Goal: Information Seeking & Learning: Learn about a topic

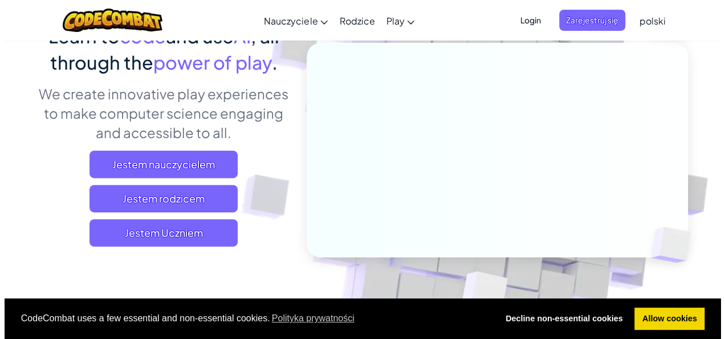
scroll to position [171, 0]
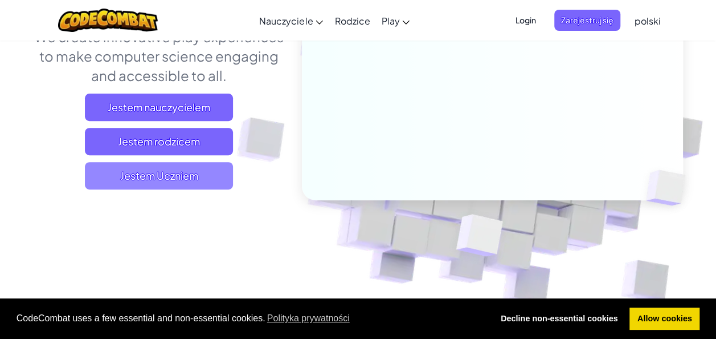
click at [224, 164] on span "Jestem Uczniem" at bounding box center [159, 175] width 148 height 27
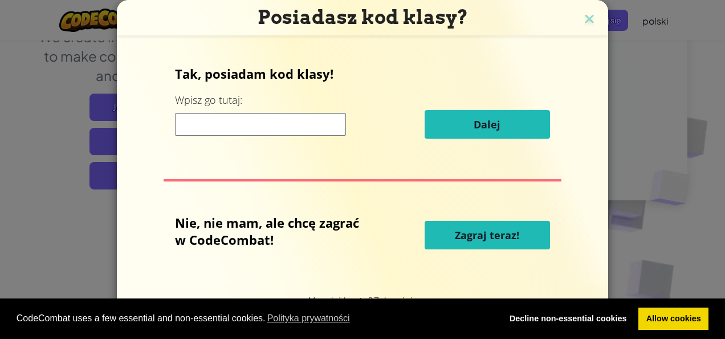
click at [518, 234] on span "Zagraj teraz!" at bounding box center [487, 235] width 64 height 14
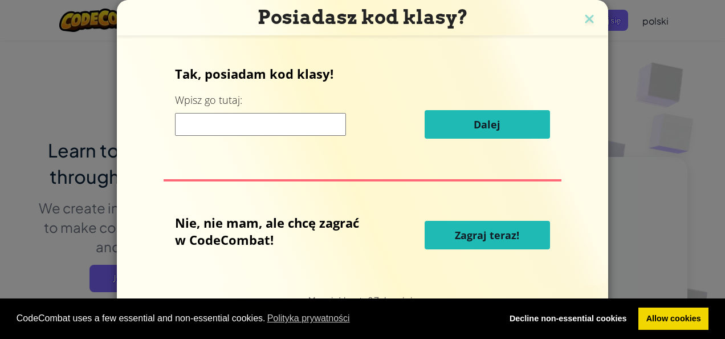
click at [297, 134] on input at bounding box center [260, 124] width 171 height 23
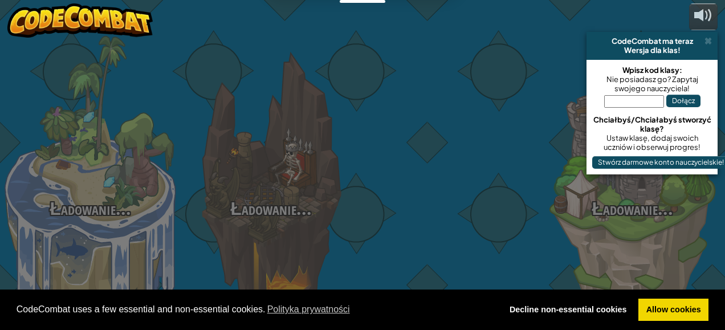
select select "pl"
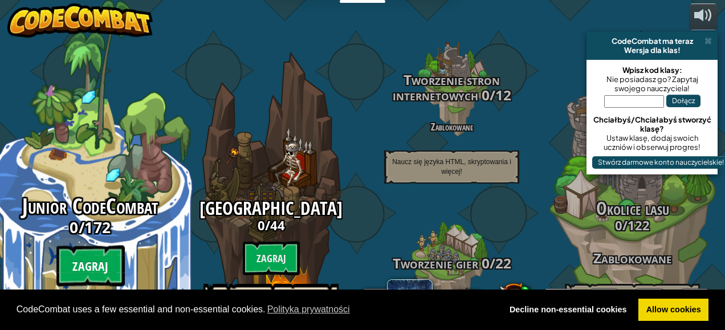
click at [107, 246] on btn "Zagraj" at bounding box center [90, 266] width 68 height 41
select select "pl"
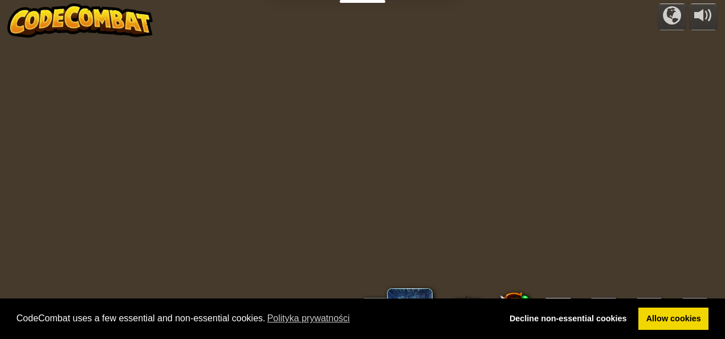
select select "pl"
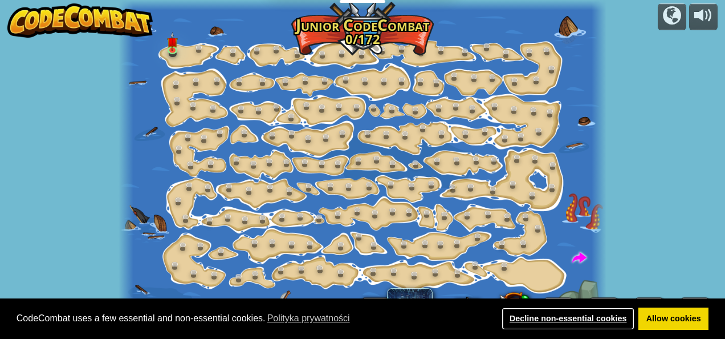
click at [586, 317] on link "Decline non-essential cookies" at bounding box center [567, 318] width 133 height 23
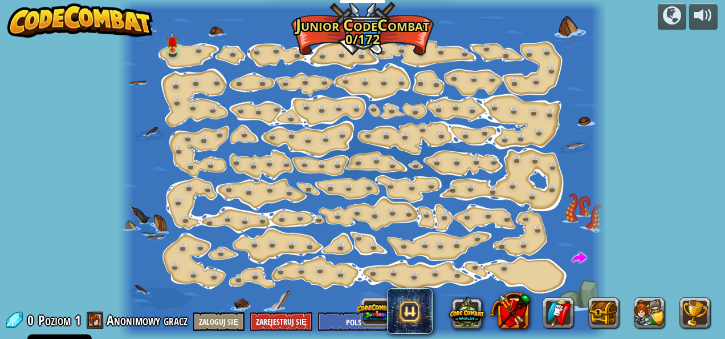
select select "pl"
click at [173, 54] on link at bounding box center [175, 50] width 23 height 23
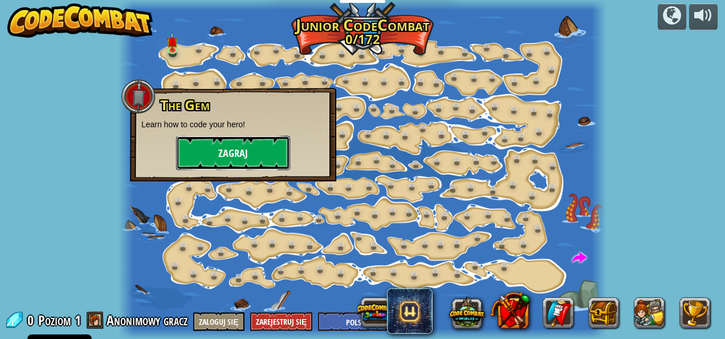
click at [217, 148] on button "Zagraj" at bounding box center [233, 153] width 114 height 34
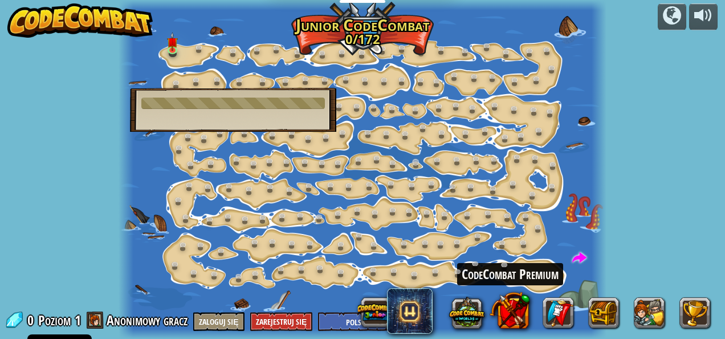
drag, startPoint x: 519, startPoint y: 311, endPoint x: 413, endPoint y: 163, distance: 181.8
click at [414, 163] on div "powered by Step Change (Zablokowane) Change step arguments. Go Smart (Zablokowa…" at bounding box center [362, 169] width 725 height 339
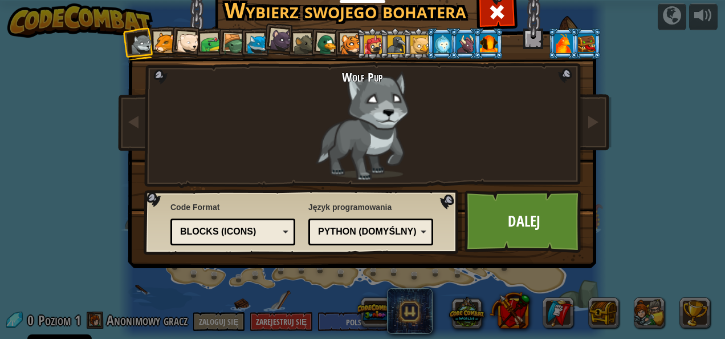
click at [157, 38] on div at bounding box center [164, 42] width 21 height 21
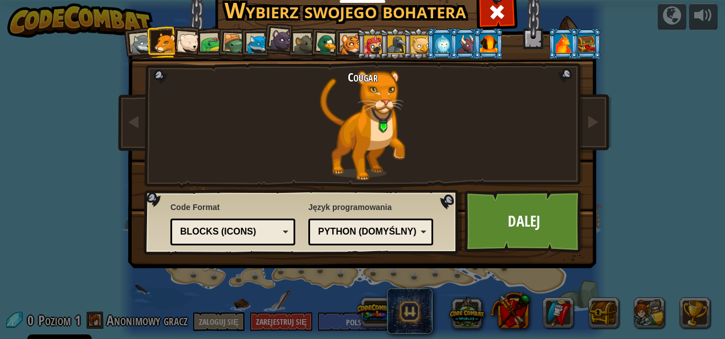
click at [172, 39] on li at bounding box center [162, 41] width 31 height 31
click at [186, 39] on div at bounding box center [188, 43] width 23 height 23
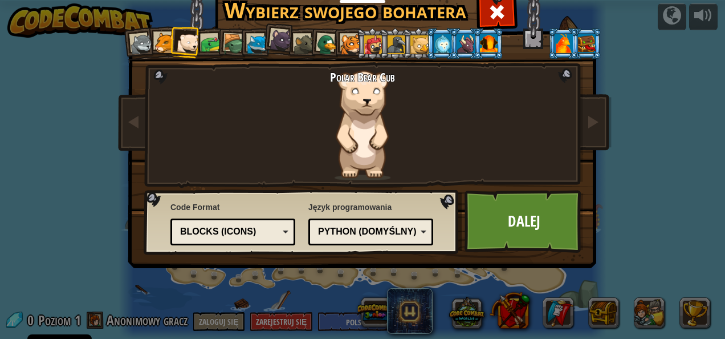
click at [203, 42] on div at bounding box center [211, 44] width 21 height 21
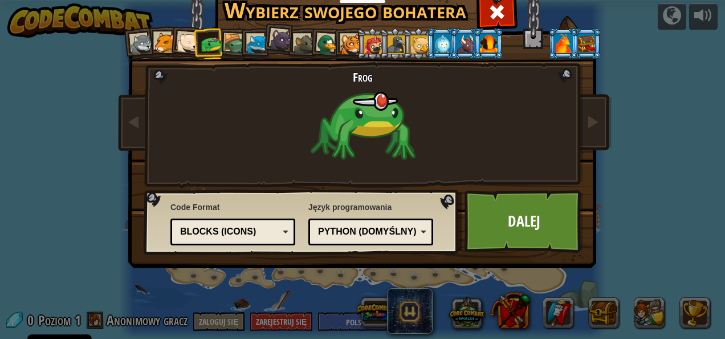
click at [229, 44] on div at bounding box center [234, 45] width 22 height 22
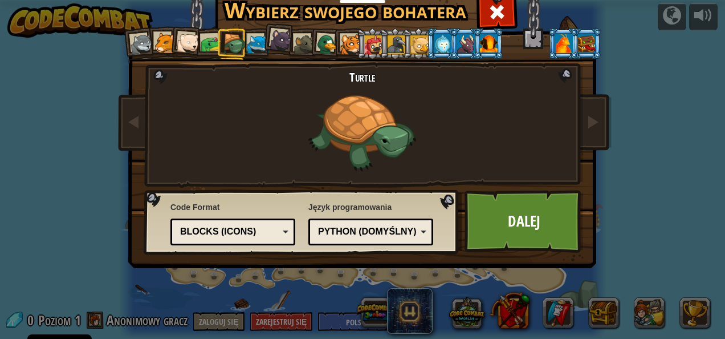
click at [285, 35] on div at bounding box center [281, 39] width 23 height 23
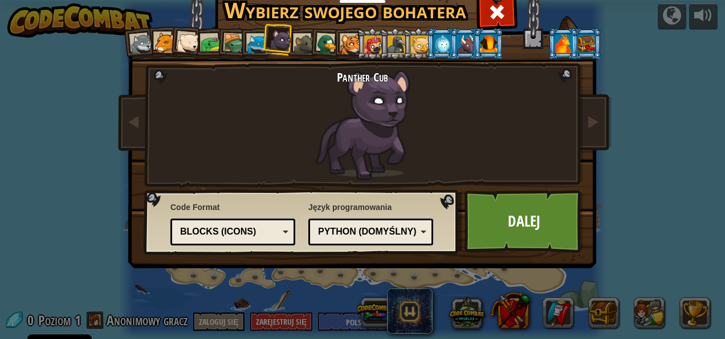
click at [587, 36] on div at bounding box center [587, 43] width 18 height 18
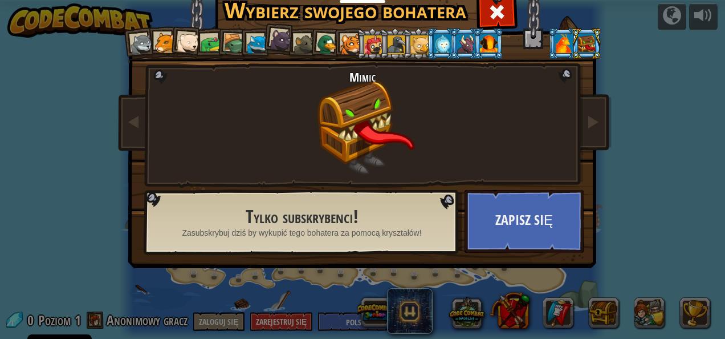
click at [480, 40] on div at bounding box center [489, 43] width 18 height 18
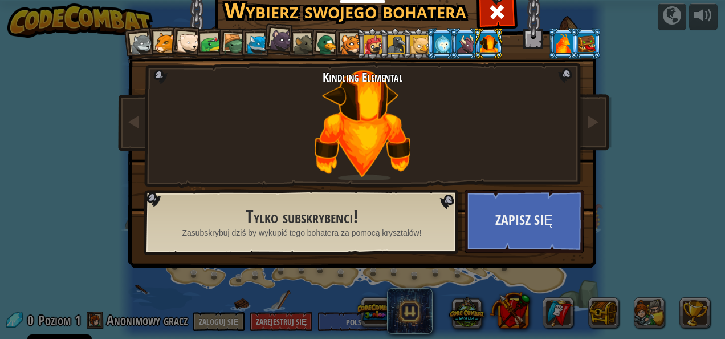
click at [459, 39] on div at bounding box center [465, 43] width 18 height 18
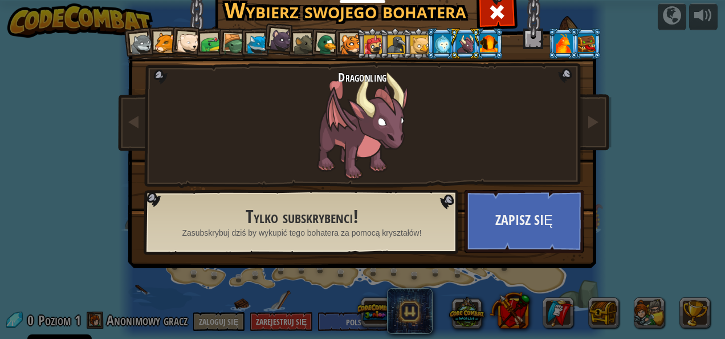
click at [435, 40] on div at bounding box center [443, 43] width 18 height 18
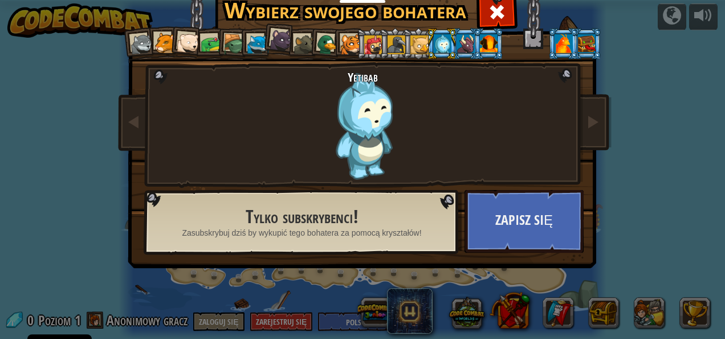
click at [410, 42] on div at bounding box center [419, 44] width 18 height 18
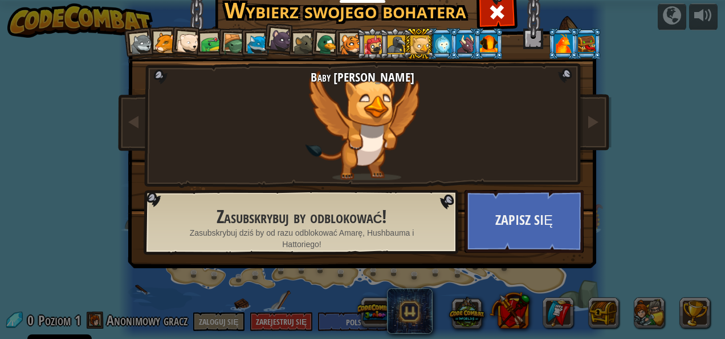
click at [393, 40] on div at bounding box center [397, 44] width 18 height 18
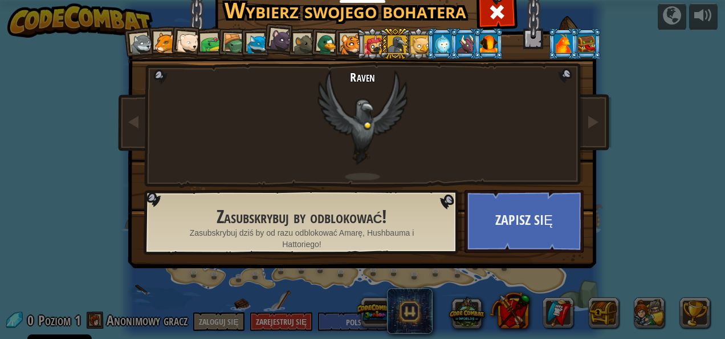
click at [365, 47] on div at bounding box center [373, 44] width 18 height 18
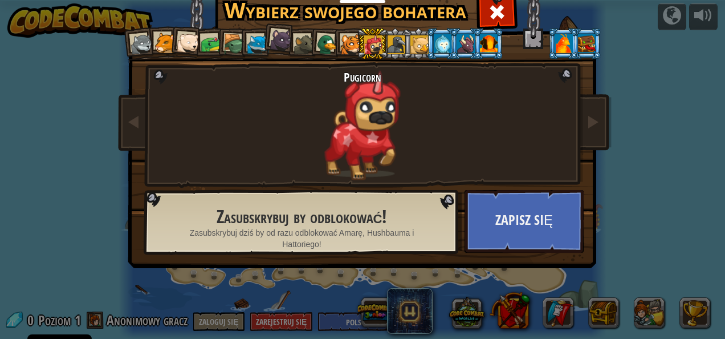
click at [343, 42] on div at bounding box center [350, 44] width 21 height 21
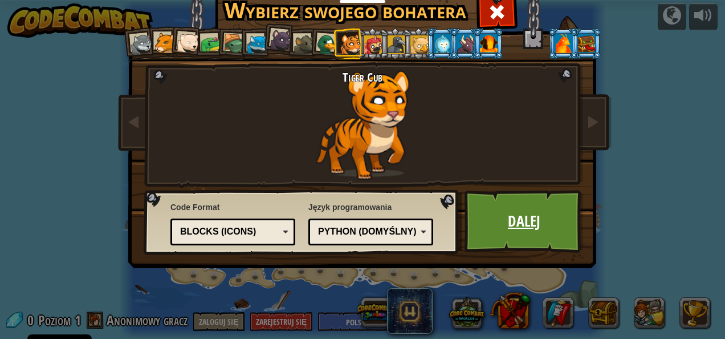
click at [514, 201] on link "Dalej" at bounding box center [523, 221] width 119 height 63
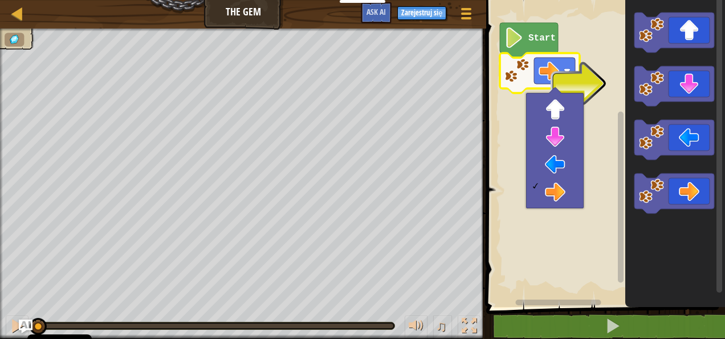
click at [597, 64] on rect "Obszar roboczy Blockly" at bounding box center [604, 150] width 242 height 312
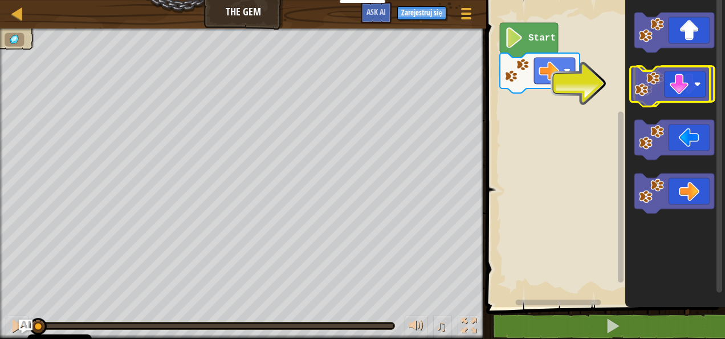
click at [650, 93] on image "Obszar roboczy Blockly" at bounding box center [651, 83] width 25 height 25
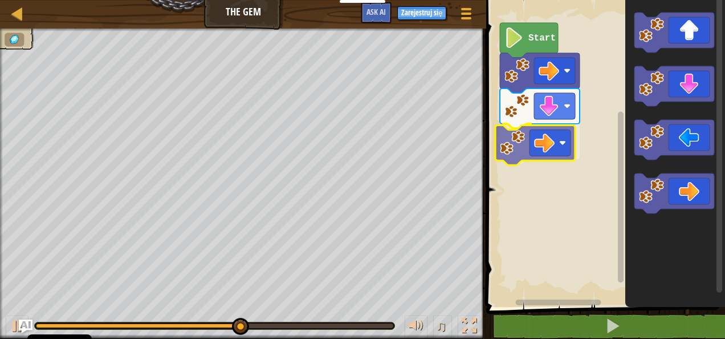
click at [525, 148] on div "Start" at bounding box center [604, 150] width 242 height 312
